Goal: Task Accomplishment & Management: Use online tool/utility

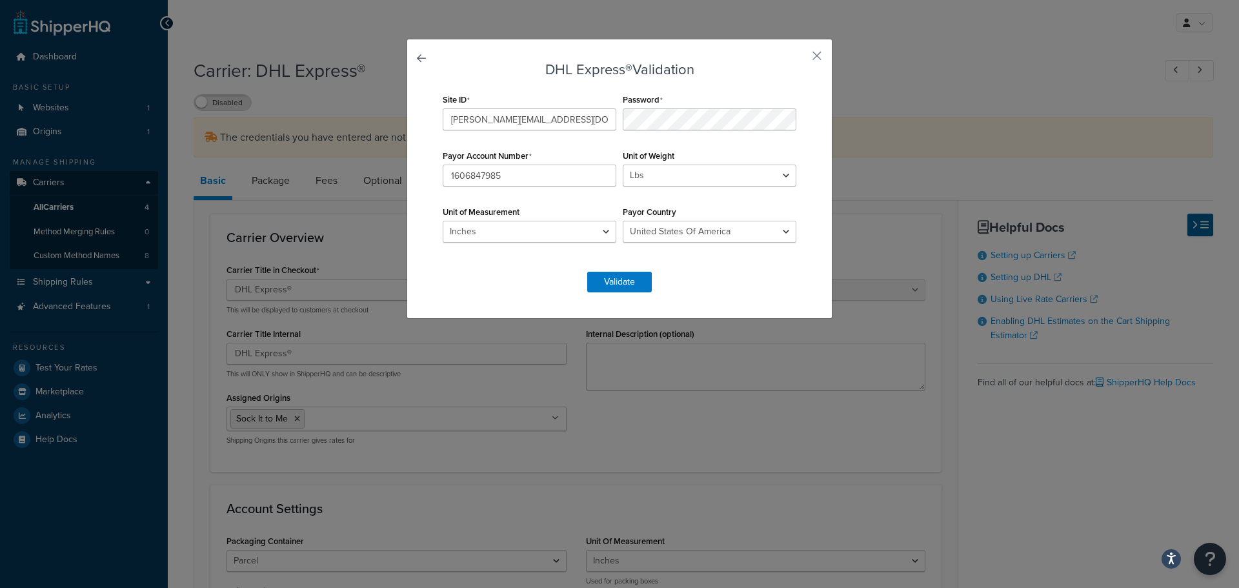
select select "dhl"
select select "US"
click at [517, 276] on form "DHL Express® Validation Site ID [EMAIL_ADDRESS][DOMAIN_NAME] Password Payor Acc…" at bounding box center [619, 177] width 360 height 230
drag, startPoint x: 856, startPoint y: 325, endPoint x: 802, endPoint y: 301, distance: 59.0
click at [849, 320] on div "DHL Express® Validation Site ID [EMAIL_ADDRESS][DOMAIN_NAME] Password Payor Acc…" at bounding box center [619, 294] width 1239 height 588
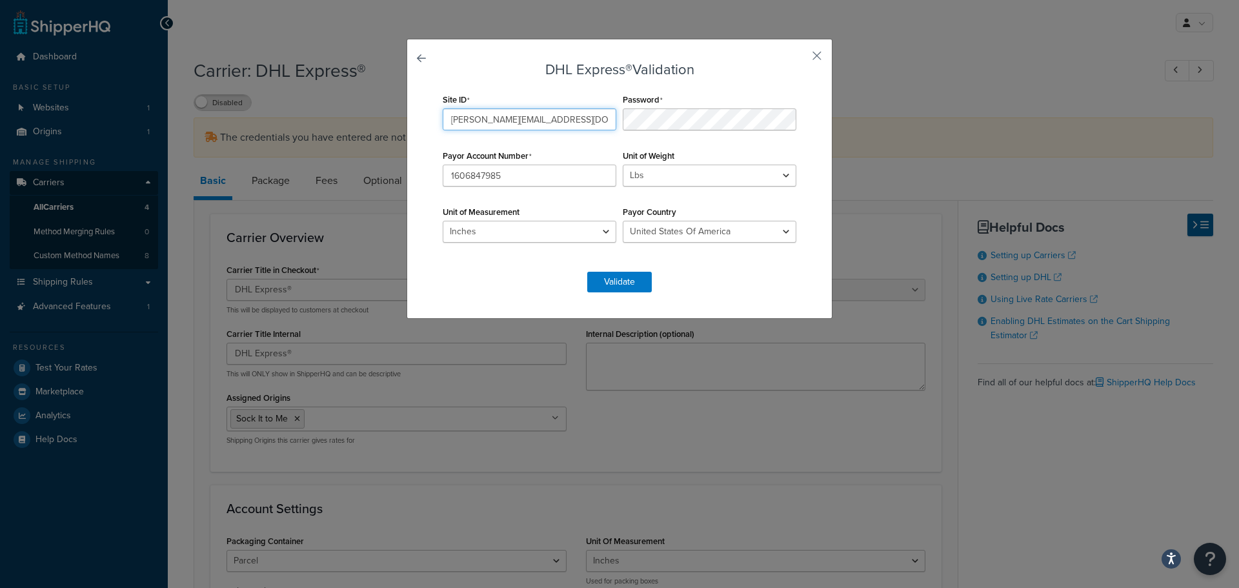
click at [496, 119] on input "[PERSON_NAME][EMAIL_ADDRESS][DOMAIN_NAME]" at bounding box center [530, 119] width 174 height 22
click at [550, 118] on input "[PERSON_NAME][EMAIL_ADDRESS][DOMAIN_NAME]" at bounding box center [530, 119] width 174 height 22
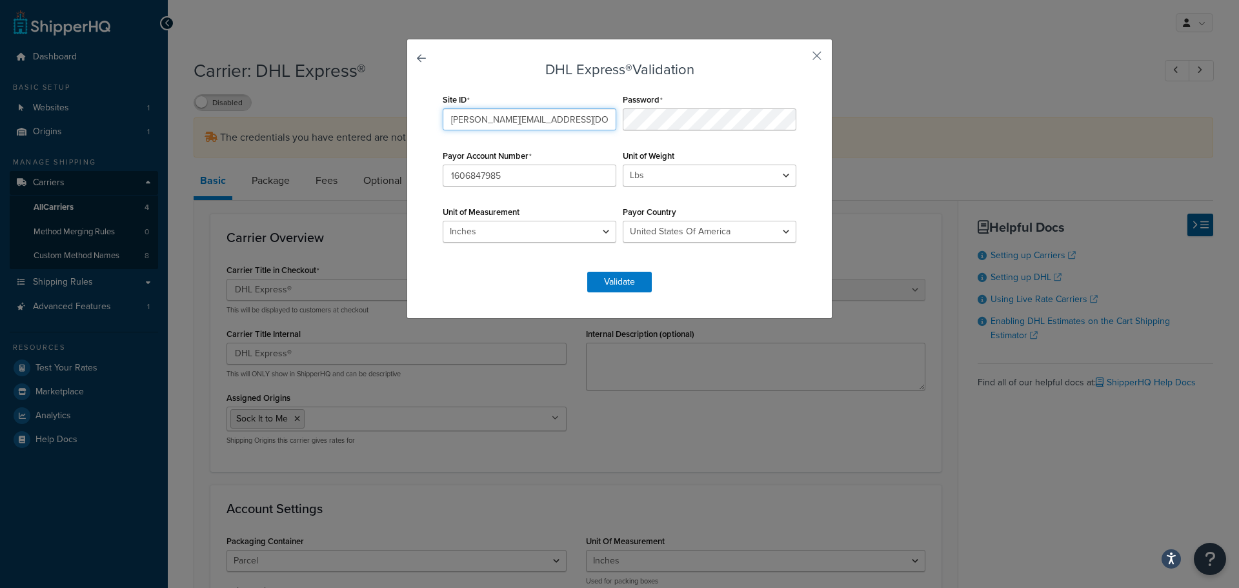
click at [550, 118] on input "[PERSON_NAME][EMAIL_ADDRESS][DOMAIN_NAME]" at bounding box center [530, 119] width 174 height 22
click at [605, 283] on button "Validate" at bounding box center [619, 282] width 65 height 21
click at [605, 283] on form "DHL Express® Validation Site ID [EMAIL_ADDRESS][DOMAIN_NAME] Password Payor Acc…" at bounding box center [619, 177] width 360 height 230
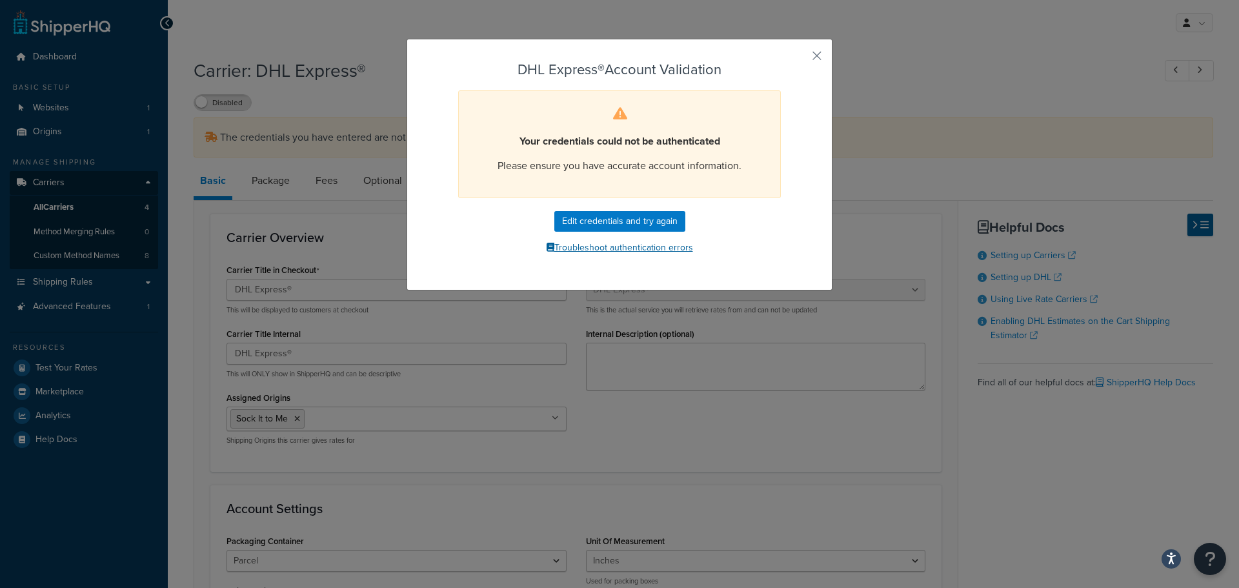
click at [624, 248] on button "Troubleshoot authentication errors" at bounding box center [619, 247] width 360 height 19
click at [635, 219] on button "Edit credentials and try again" at bounding box center [619, 221] width 131 height 21
select select "US"
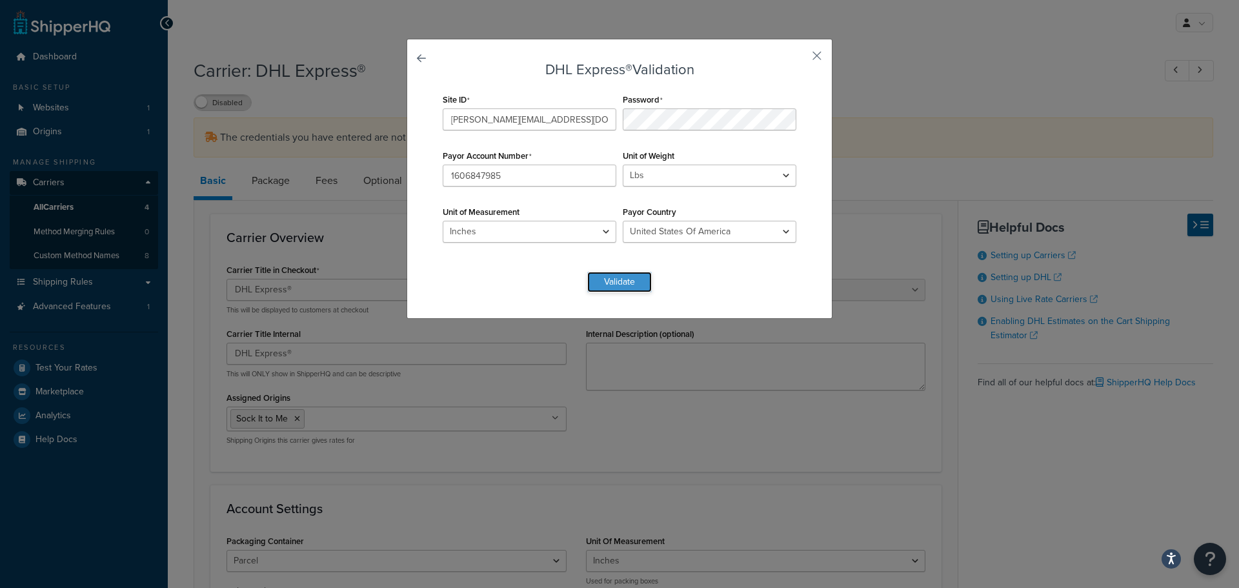
click at [623, 277] on button "Validate" at bounding box center [619, 282] width 65 height 21
click at [623, 277] on form "DHL Express® Validation Site ID [EMAIL_ADDRESS][DOMAIN_NAME] Password Payor Acc…" at bounding box center [619, 177] width 360 height 230
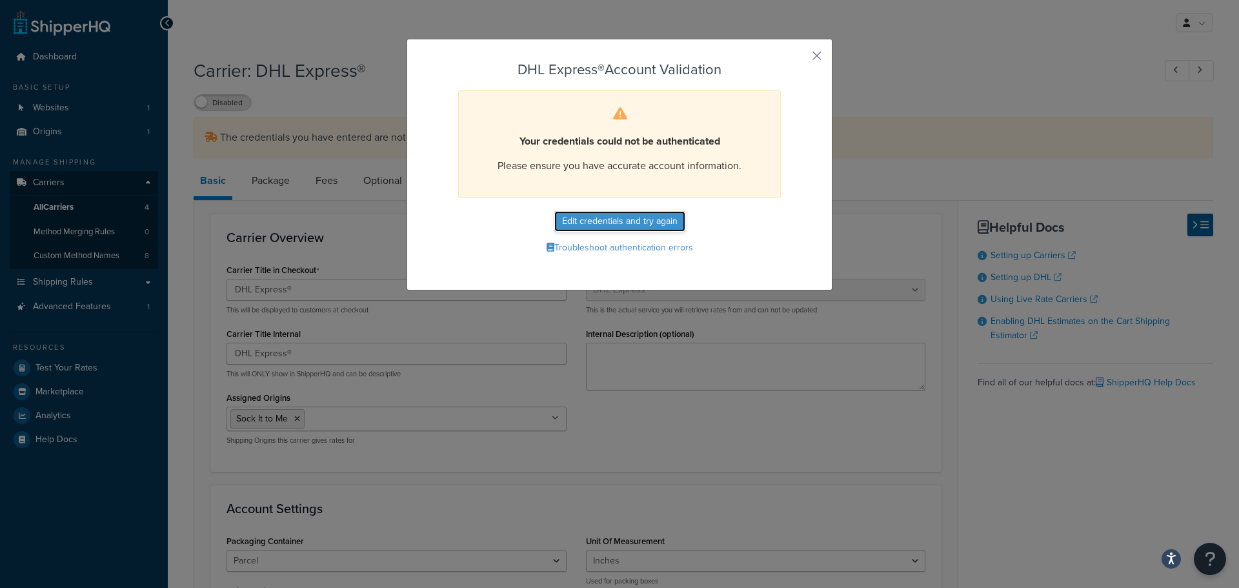
click at [599, 217] on button "Edit credentials and try again" at bounding box center [619, 221] width 131 height 21
select select "US"
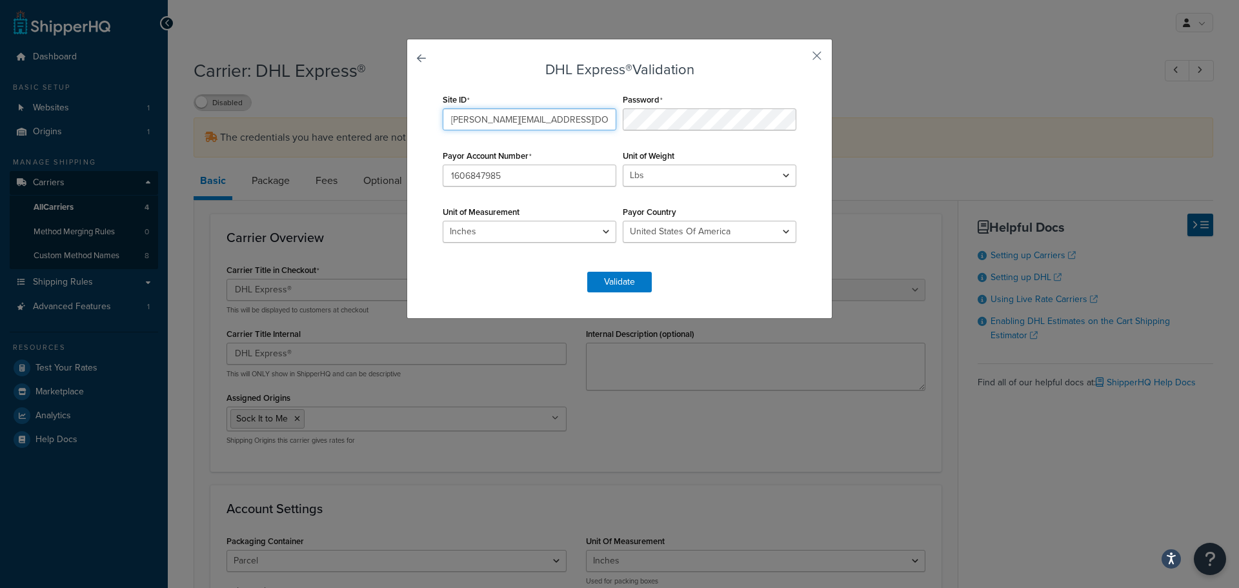
click at [487, 126] on input "[PERSON_NAME][EMAIL_ADDRESS][DOMAIN_NAME]" at bounding box center [530, 119] width 174 height 22
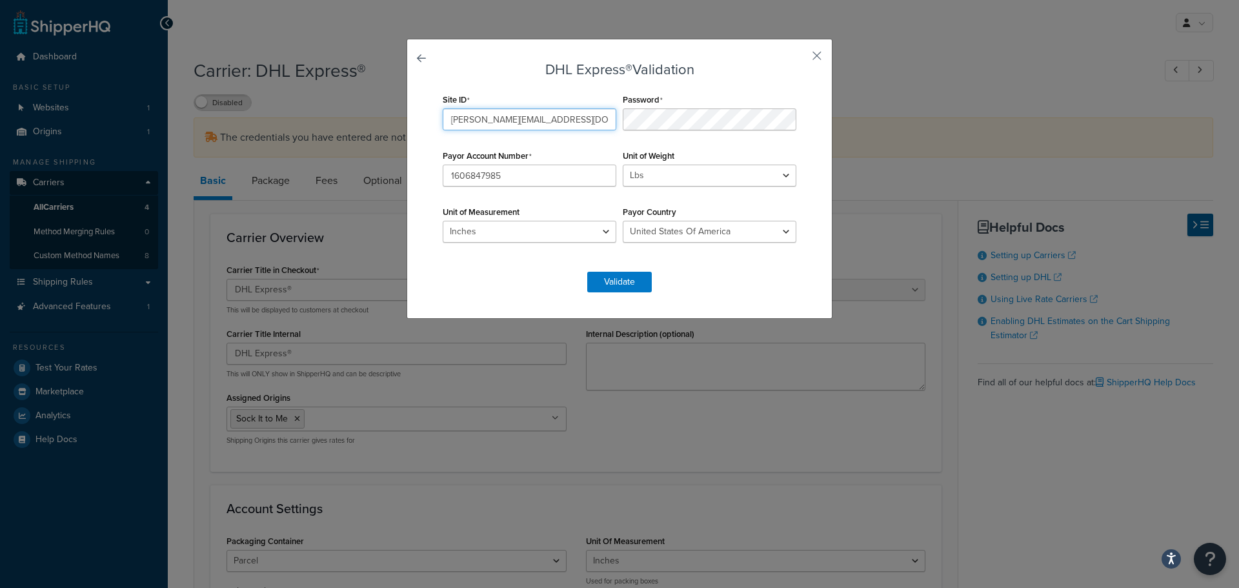
click at [487, 126] on input "[PERSON_NAME][EMAIL_ADDRESS][DOMAIN_NAME]" at bounding box center [530, 119] width 174 height 22
click at [570, 119] on input "[PERSON_NAME][EMAIL_ADDRESS][DOMAIN_NAME]" at bounding box center [530, 119] width 174 height 22
click at [539, 169] on input "1606847985" at bounding box center [530, 176] width 174 height 22
click at [511, 230] on select "Inches Centimetres" at bounding box center [530, 232] width 174 height 22
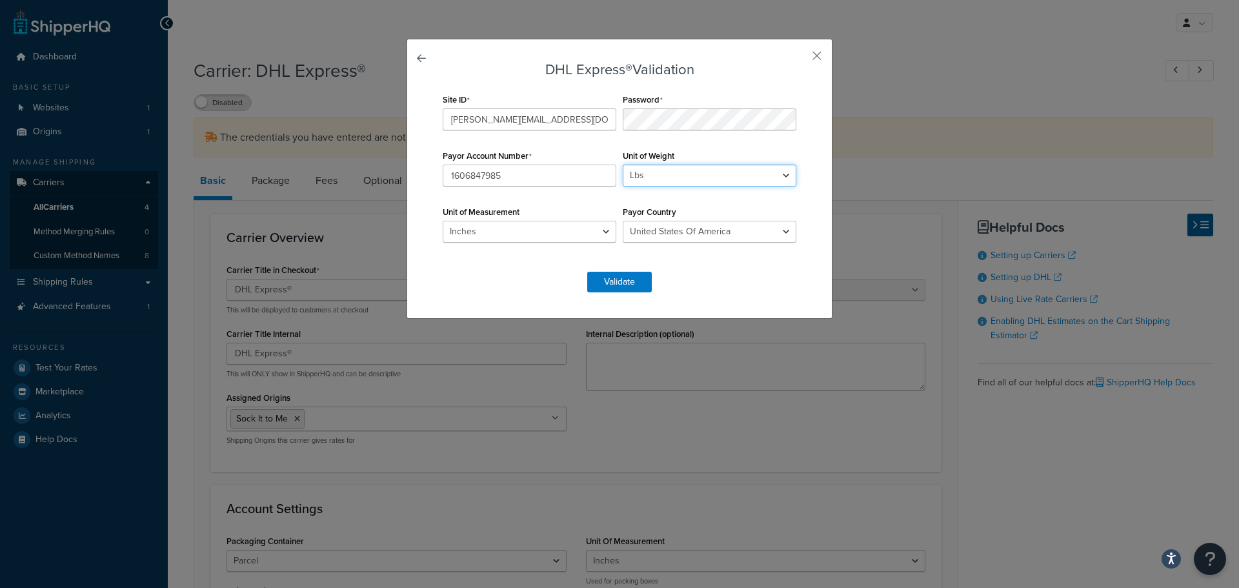
click at [643, 177] on select "Lbs Kgs Convert LBS to KG" at bounding box center [710, 176] width 174 height 22
click at [623, 165] on select "Lbs Kgs Convert LBS to KG" at bounding box center [710, 176] width 174 height 22
drag, startPoint x: 641, startPoint y: 185, endPoint x: 630, endPoint y: 197, distance: 16.5
click at [630, 197] on div "Site ID [EMAIL_ADDRESS][DOMAIN_NAME] Password Payor Account Number 1606847985 U…" at bounding box center [619, 174] width 360 height 168
click at [576, 200] on div "Site ID [EMAIL_ADDRESS][DOMAIN_NAME] Password Payor Account Number 1606847985 U…" at bounding box center [619, 174] width 360 height 168
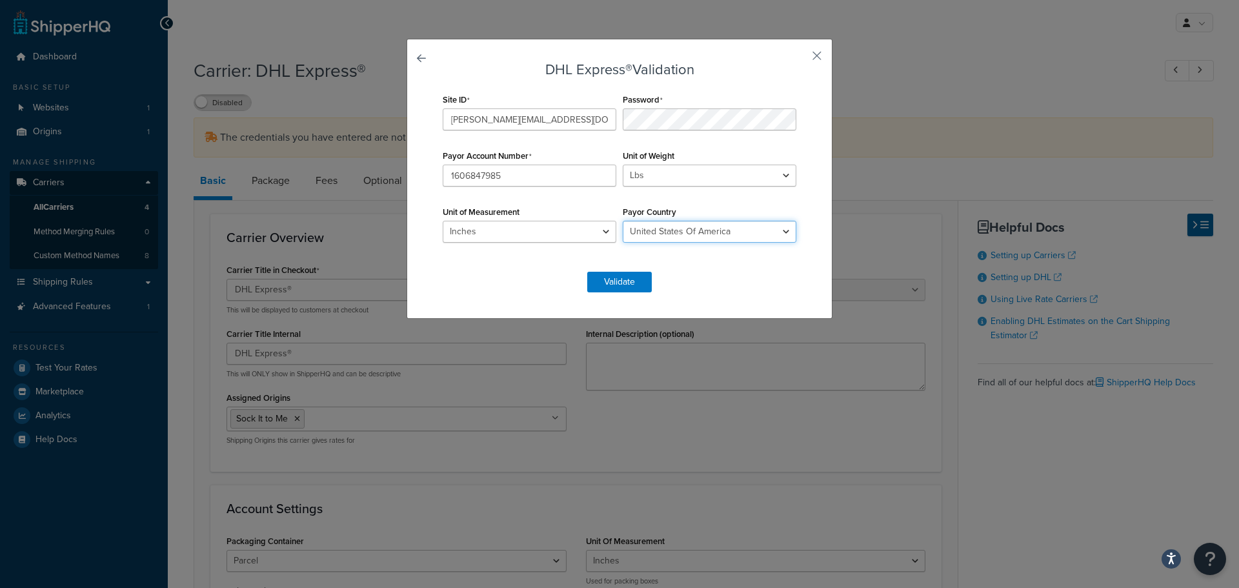
click at [639, 230] on select "[GEOGRAPHIC_DATA] [GEOGRAPHIC_DATA] [GEOGRAPHIC_DATA] [GEOGRAPHIC_DATA] [US_STA…" at bounding box center [710, 232] width 174 height 22
click at [525, 297] on div "DHL Express® Validation Site ID [EMAIL_ADDRESS][DOMAIN_NAME] Password Payor Acc…" at bounding box center [620, 179] width 426 height 280
click at [491, 233] on select "Inches Centimetres" at bounding box center [530, 232] width 174 height 22
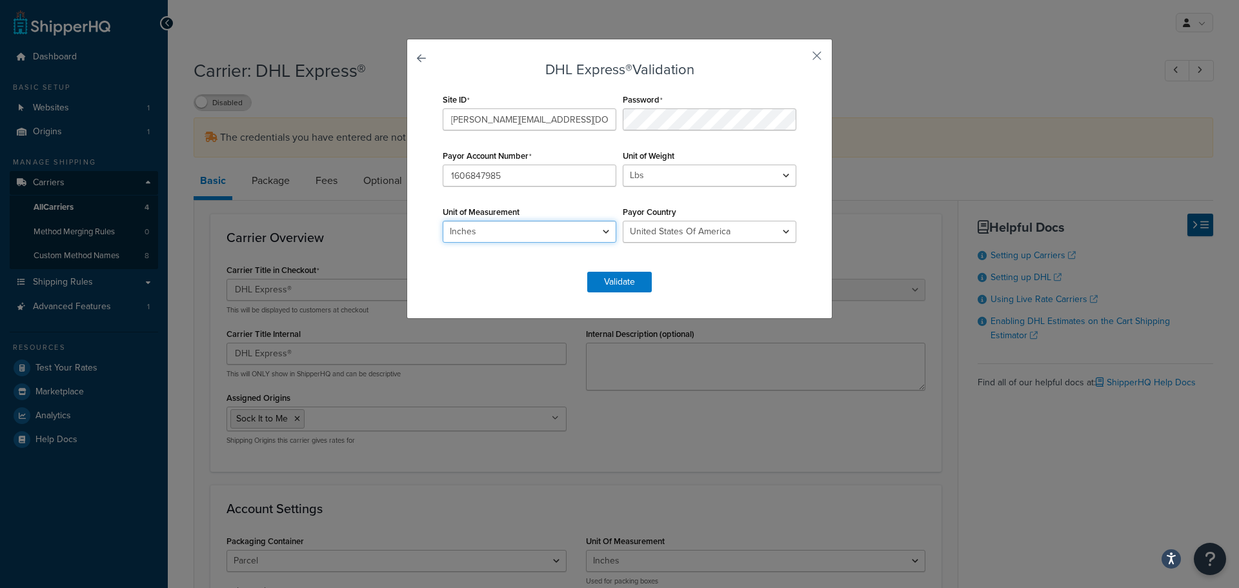
click at [491, 233] on select "Inches Centimetres" at bounding box center [530, 232] width 174 height 22
click at [633, 284] on button "Validate" at bounding box center [619, 282] width 65 height 21
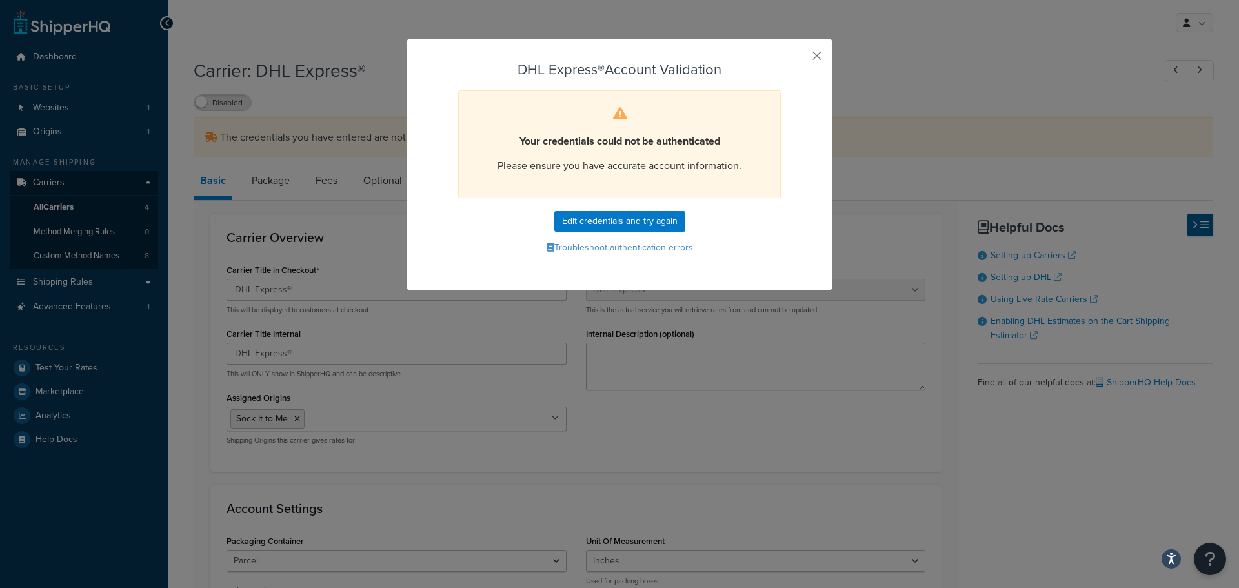
click at [800, 59] on button "button" at bounding box center [797, 60] width 3 height 3
